Goal: Information Seeking & Learning: Learn about a topic

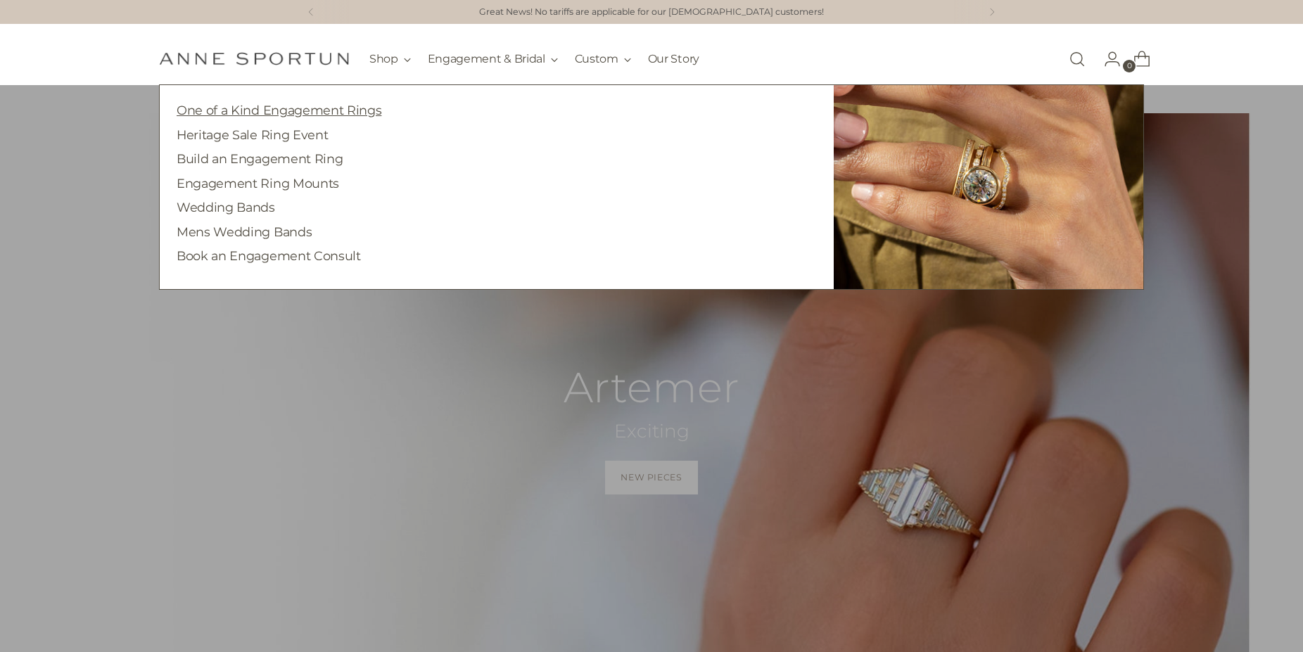
click at [352, 114] on link "One of a Kind Engagement Rings" at bounding box center [279, 110] width 205 height 15
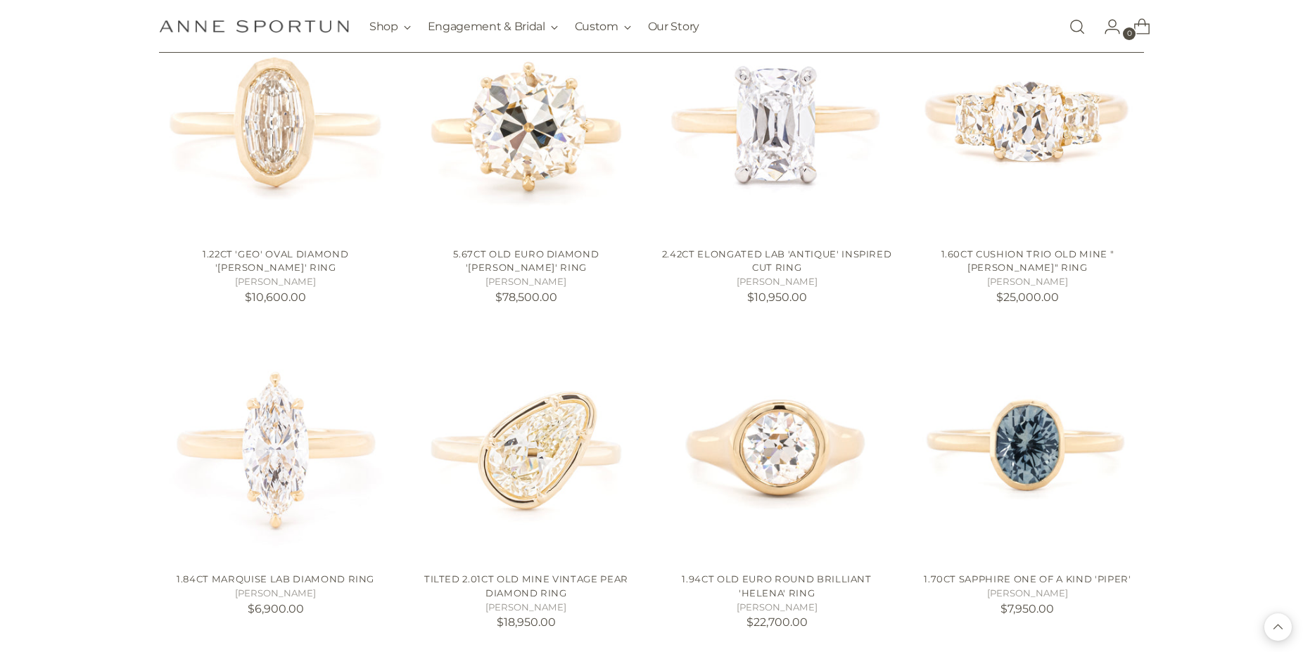
scroll to position [1076, 0]
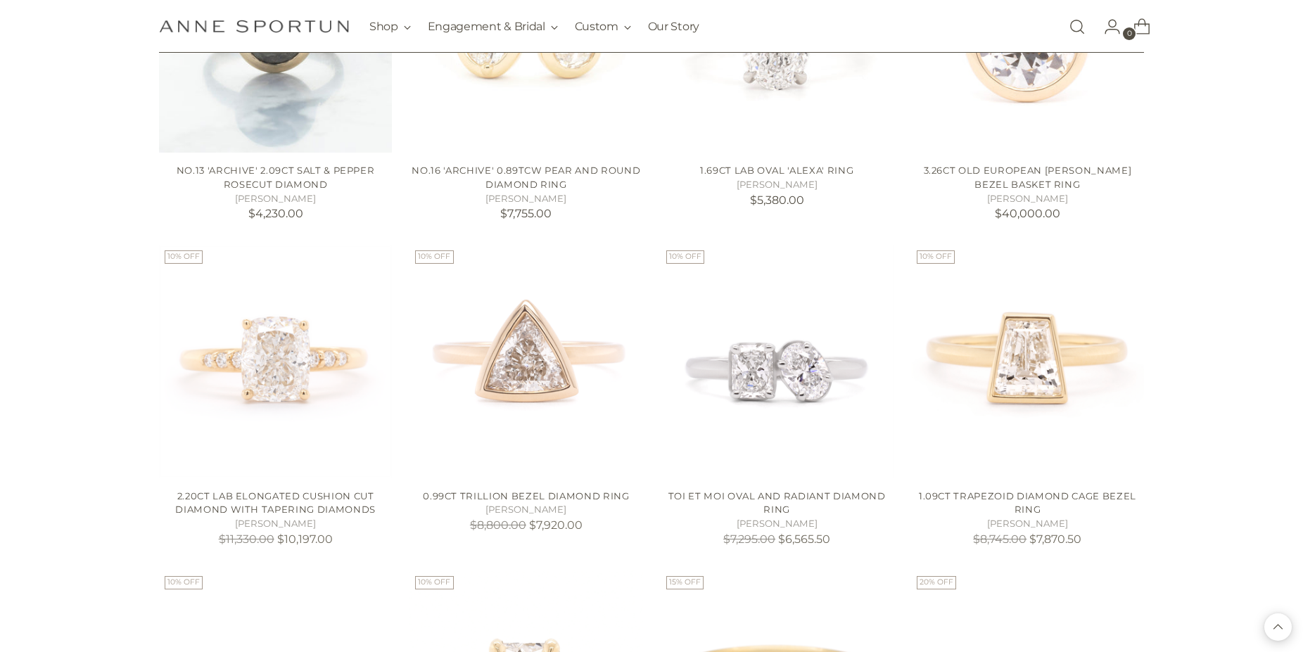
scroll to position [2439, 0]
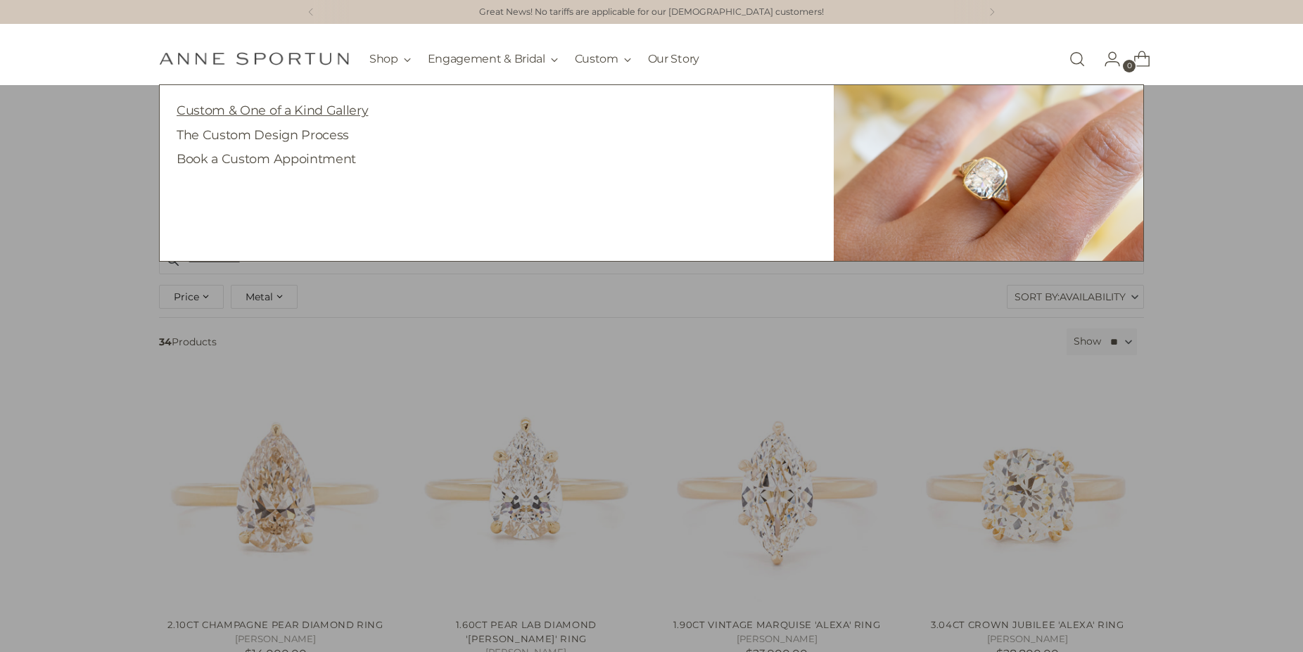
click at [301, 111] on link "Custom & One of a Kind Gallery" at bounding box center [272, 110] width 191 height 15
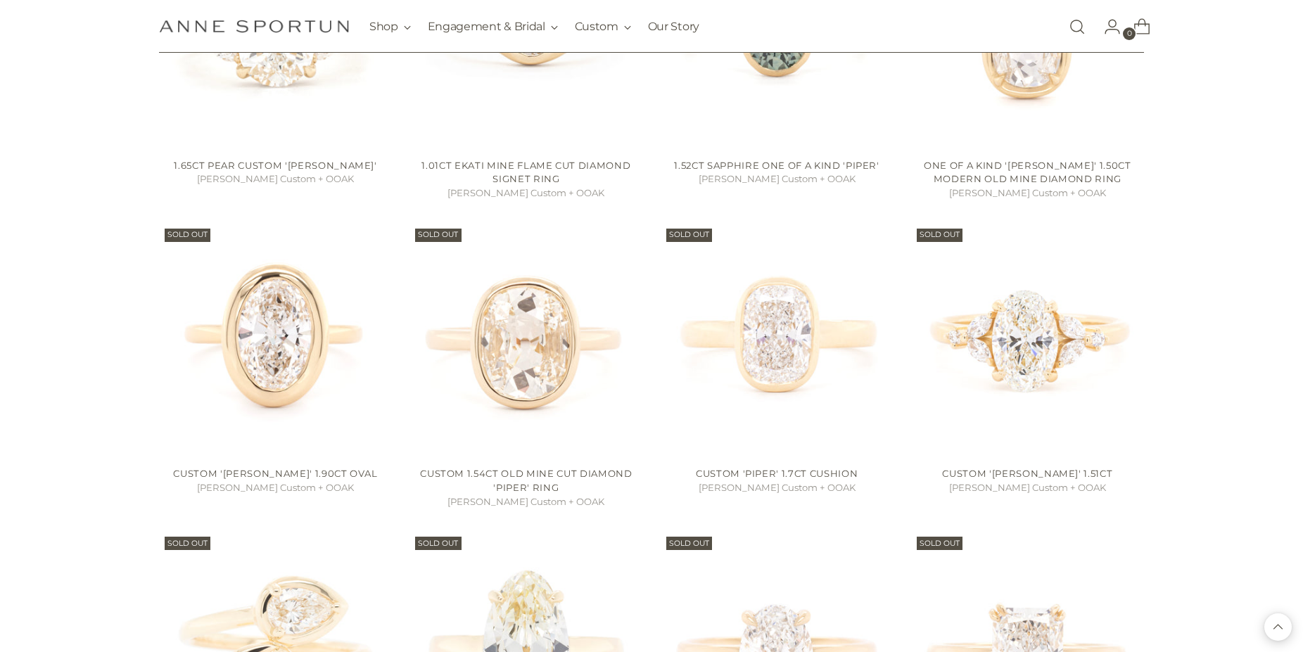
scroll to position [1507, 0]
